Goal: Communication & Community: Answer question/provide support

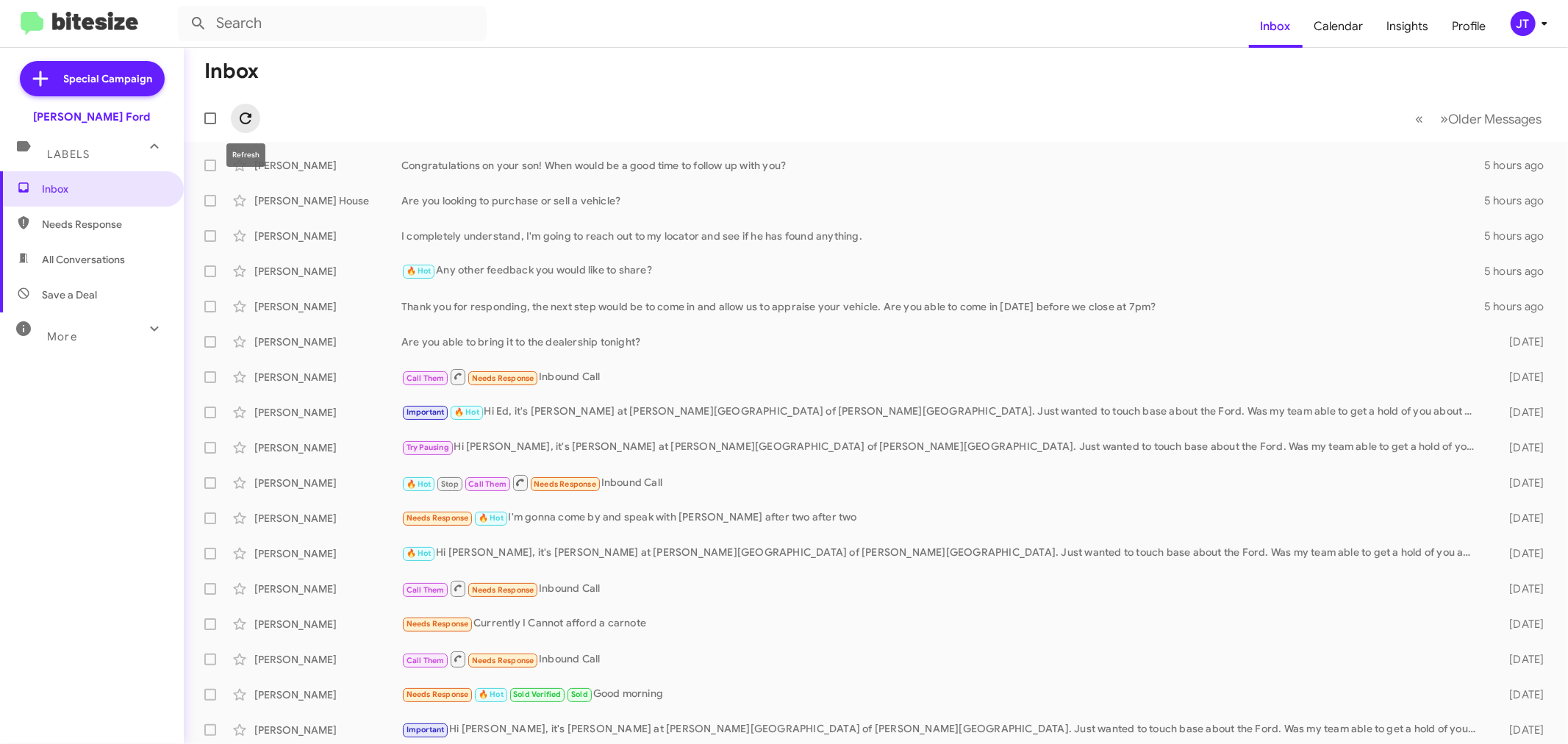
click at [246, 115] on icon at bounding box center [245, 118] width 18 height 18
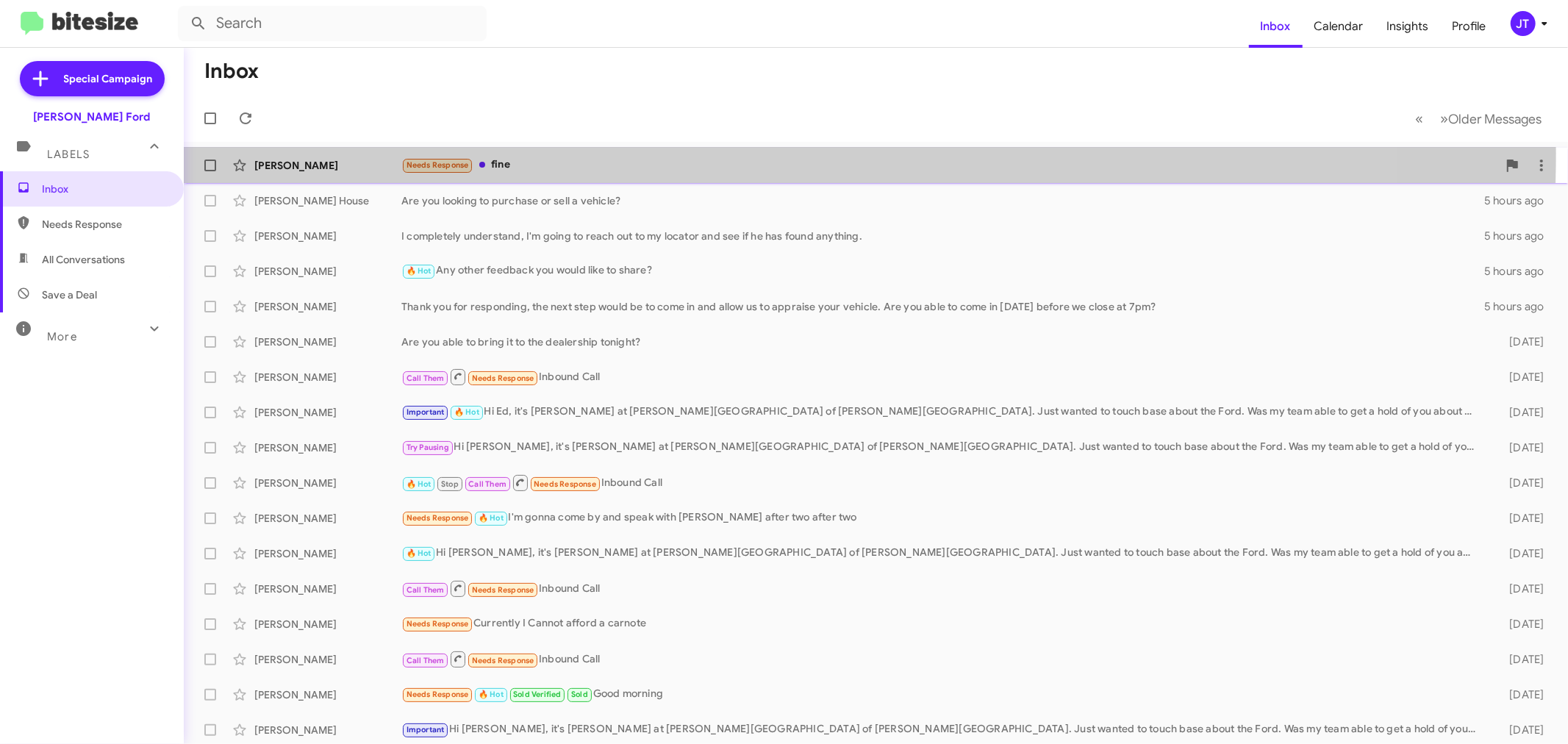
click at [636, 154] on div "Eric Bonilla Needs Response fine 2 hours ago" at bounding box center [876, 165] width 1361 height 30
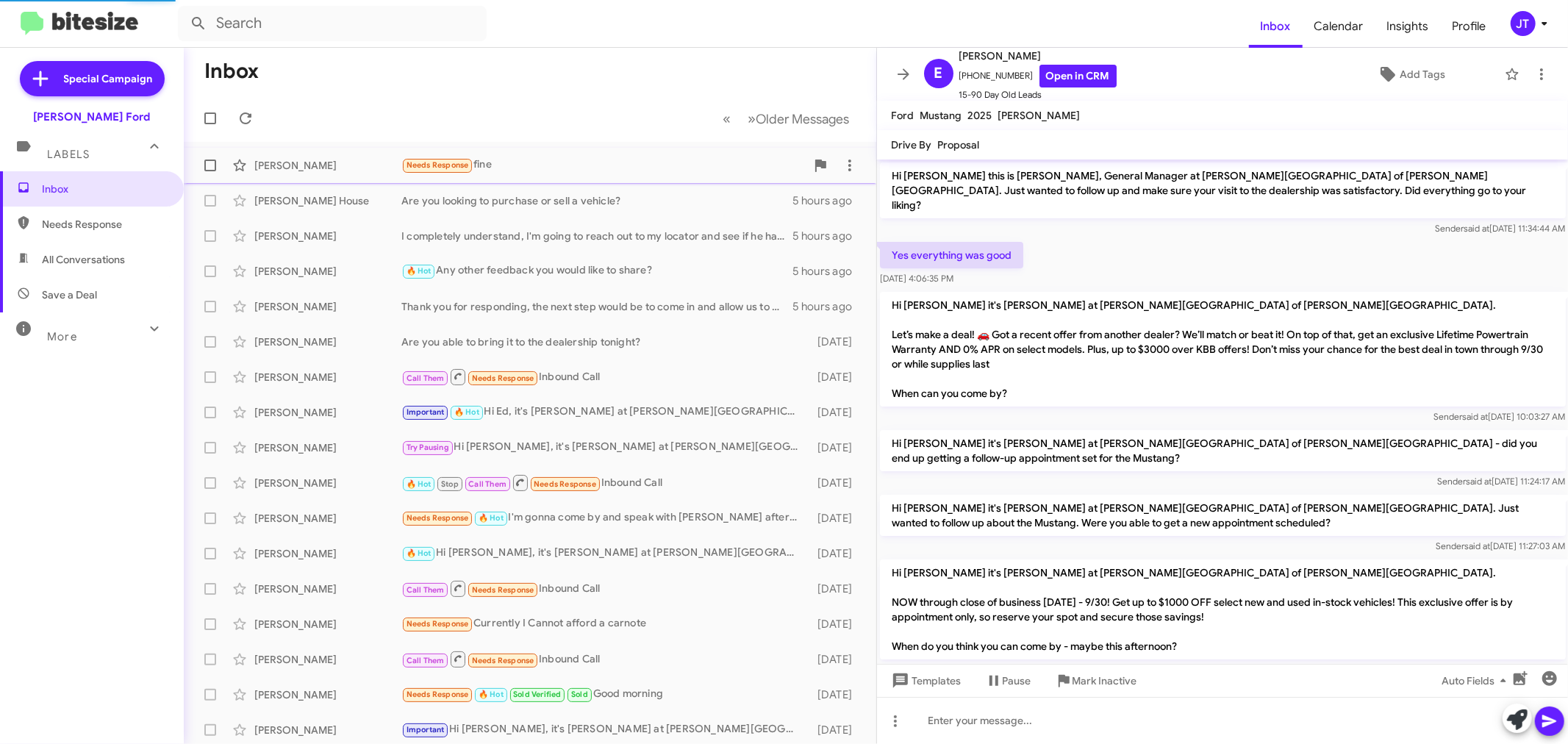
scroll to position [291, 0]
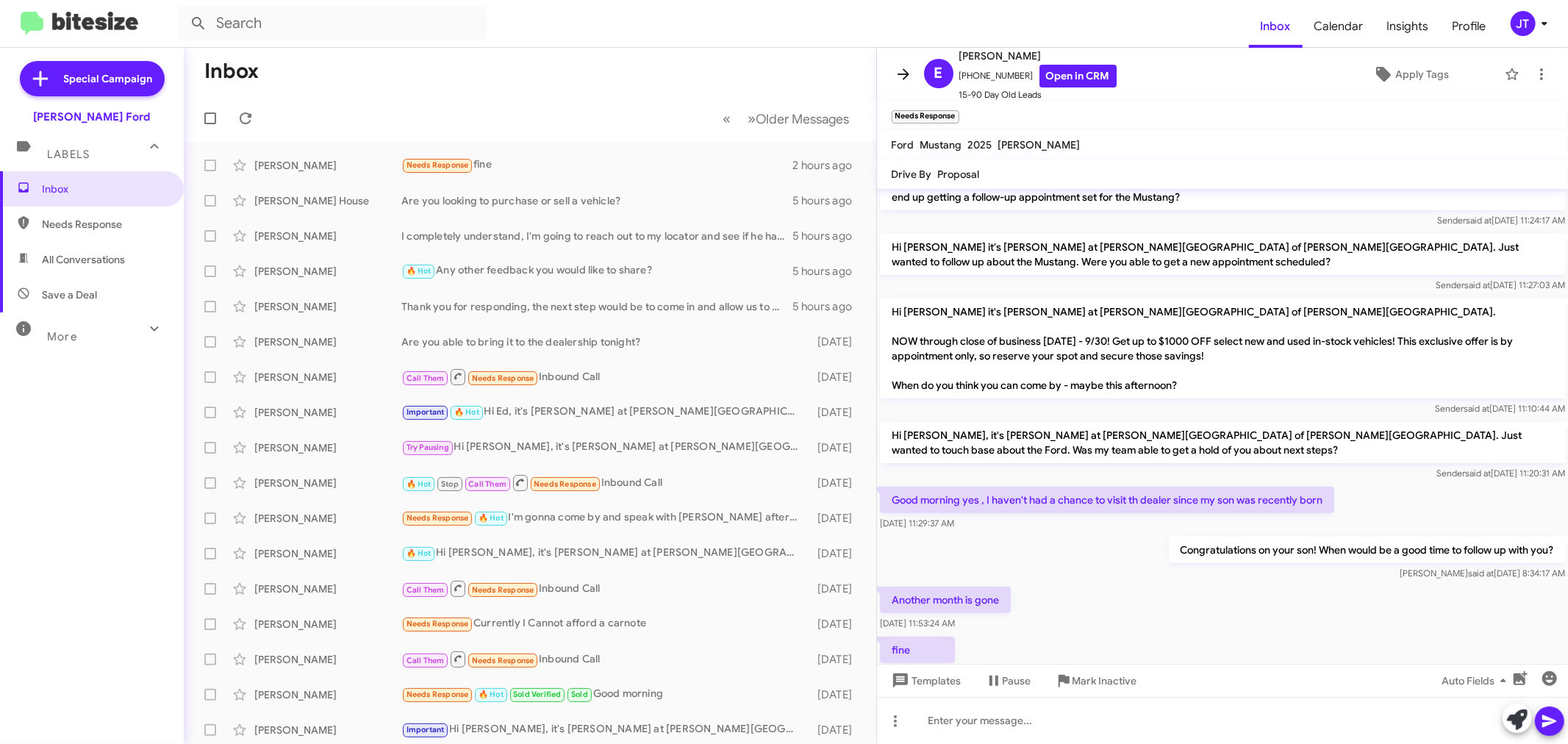
click at [895, 74] on icon at bounding box center [903, 74] width 18 height 18
